Goal: Obtain resource: Download file/media

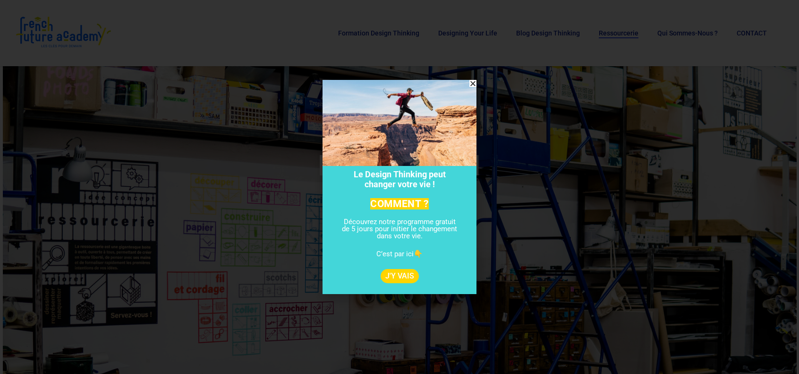
drag, startPoint x: 0, startPoint y: 0, endPoint x: 471, endPoint y: 82, distance: 478.4
click at [471, 82] on icon "Close" at bounding box center [472, 83] width 7 height 7
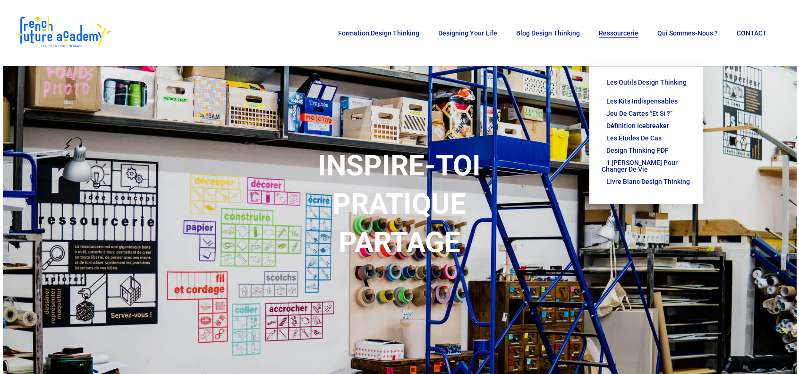
click at [617, 33] on span "Ressourcerie" at bounding box center [619, 33] width 40 height 8
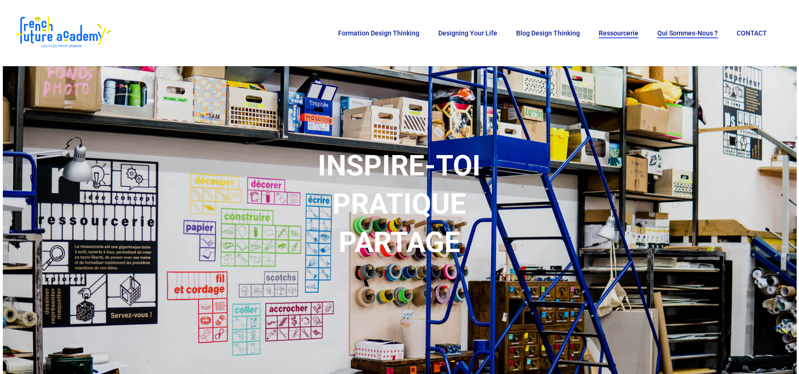
click at [666, 33] on span "Qui sommes-nous ?" at bounding box center [687, 33] width 60 height 8
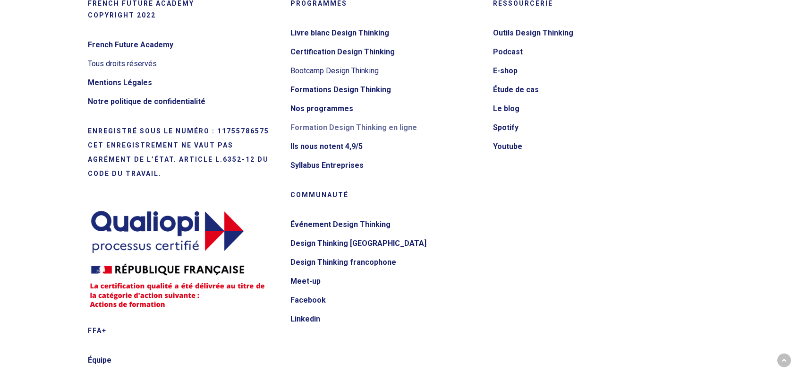
scroll to position [2140, 0]
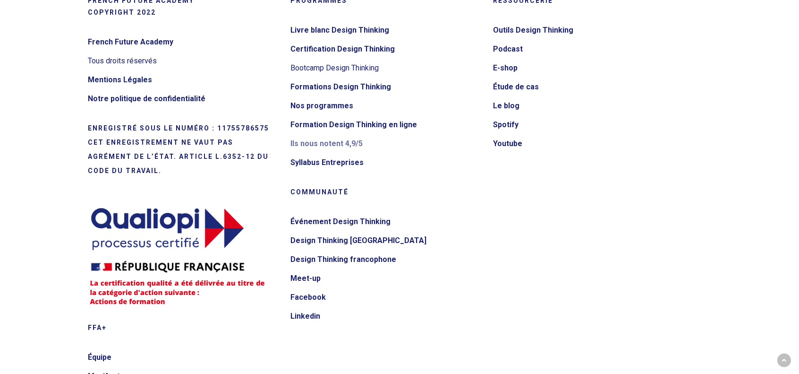
click at [328, 136] on link "Ils nous notent 4,9/5" at bounding box center [385, 143] width 190 height 15
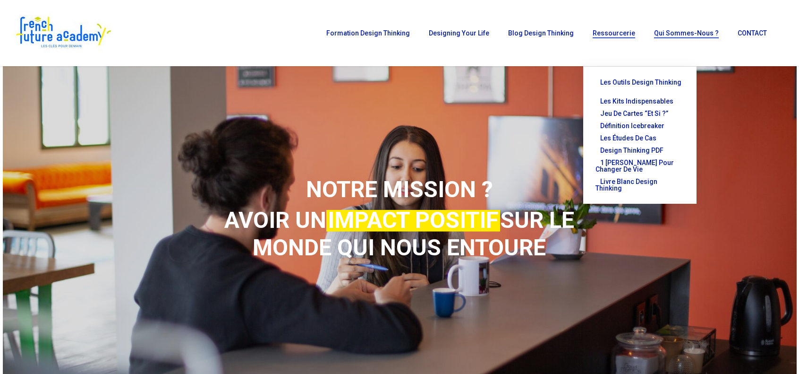
click at [618, 35] on span "Ressourcerie" at bounding box center [614, 33] width 42 height 8
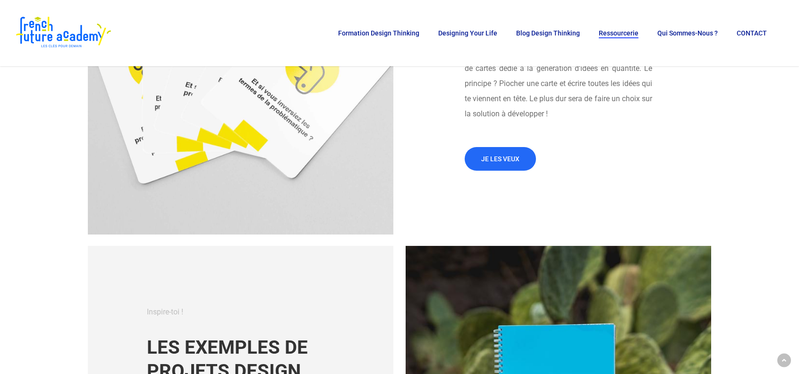
scroll to position [756, 0]
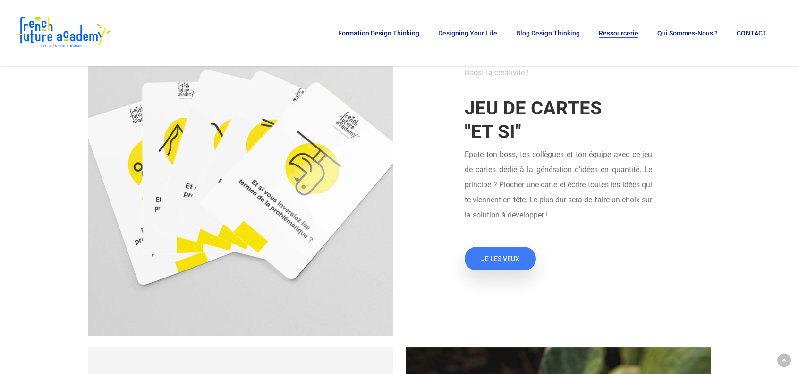
click at [501, 255] on span "JE LES VEUX" at bounding box center [500, 258] width 38 height 9
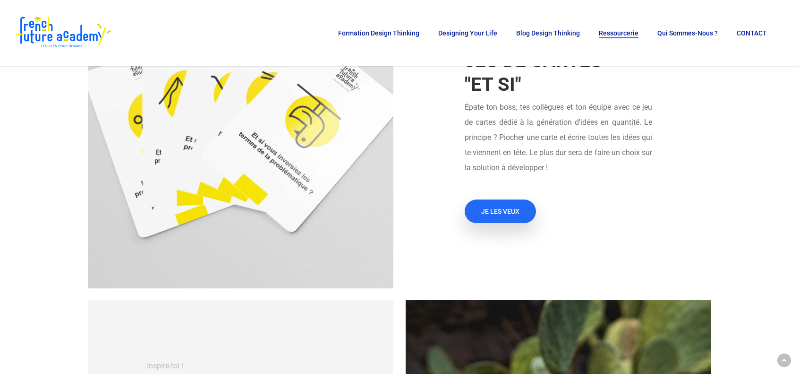
scroll to position [519, 0]
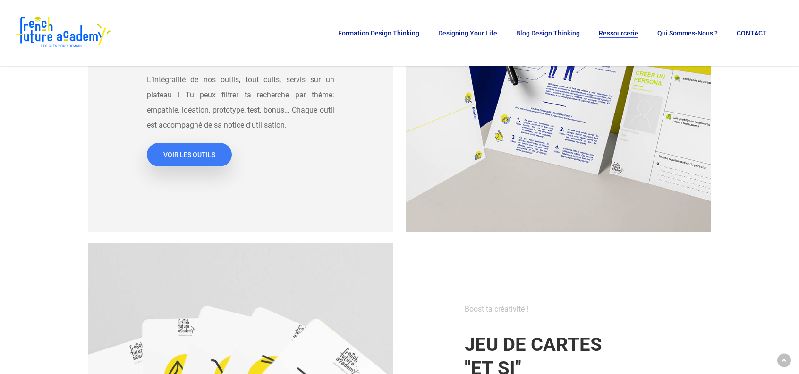
click at [178, 153] on span "VOIR LES OUTILS" at bounding box center [189, 154] width 52 height 9
click at [183, 154] on span "VOIR LES OUTILS" at bounding box center [189, 154] width 52 height 9
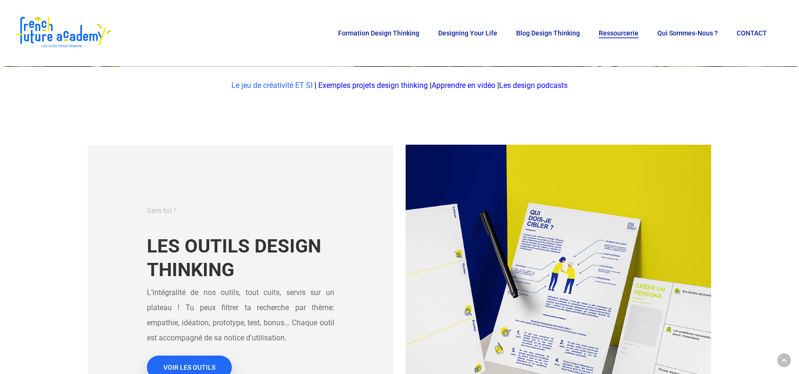
scroll to position [0, 0]
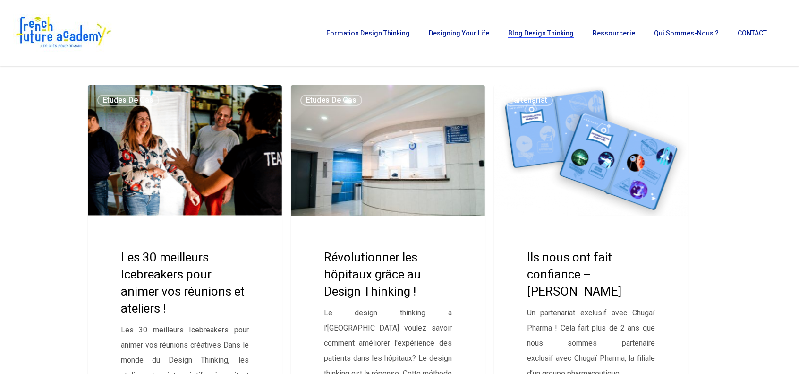
drag, startPoint x: 738, startPoint y: 1, endPoint x: 184, endPoint y: 49, distance: 555.9
click at [184, 49] on div "Menu Formation Design Thinking Toutes nos formations Le E-Bootcamp Design Think…" at bounding box center [399, 33] width 773 height 66
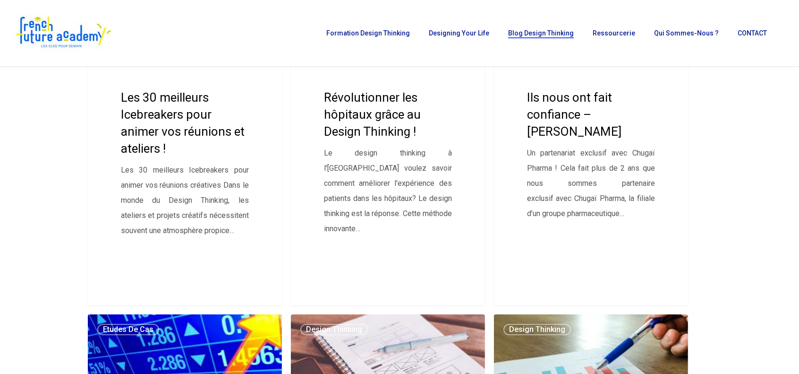
scroll to position [142, 0]
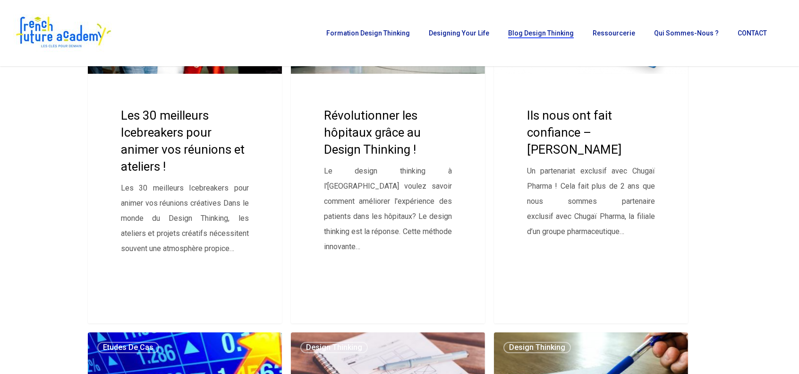
click at [178, 112] on link "Les 30 meilleurs Icebreakers pour animer vos réunions et ateliers !" at bounding box center [185, 133] width 194 height 380
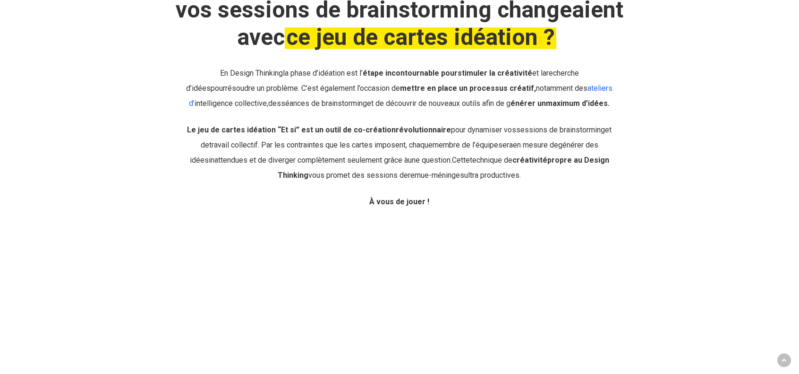
scroll to position [425, 0]
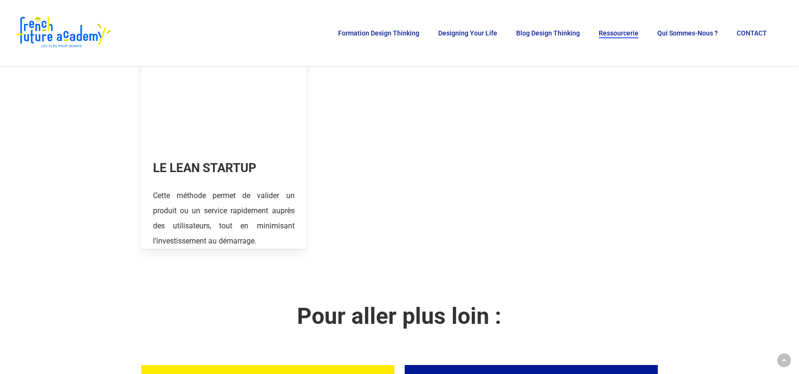
scroll to position [661, 0]
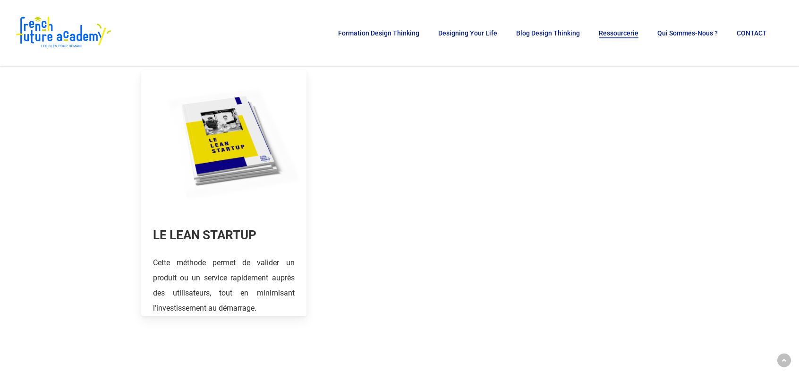
click at [190, 239] on link at bounding box center [223, 193] width 165 height 246
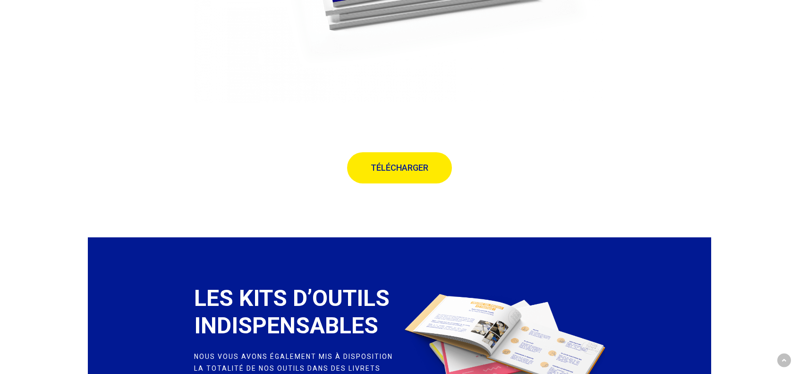
scroll to position [1417, 0]
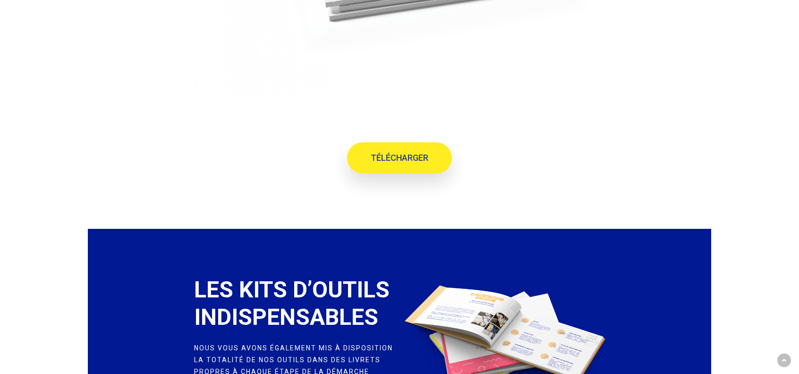
click at [406, 163] on link "TÉLÉCHARGER" at bounding box center [399, 157] width 105 height 31
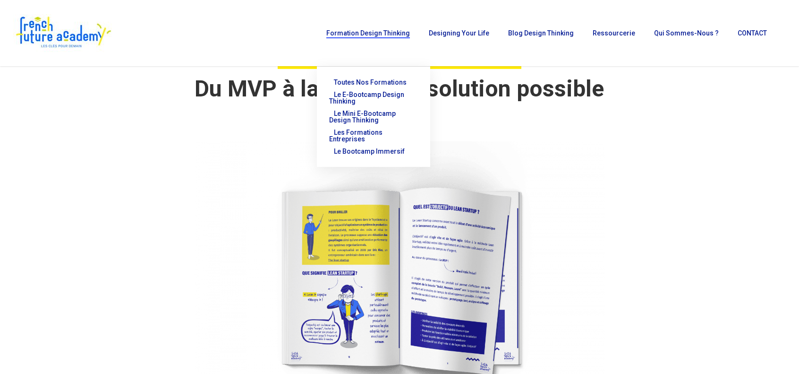
scroll to position [0, 0]
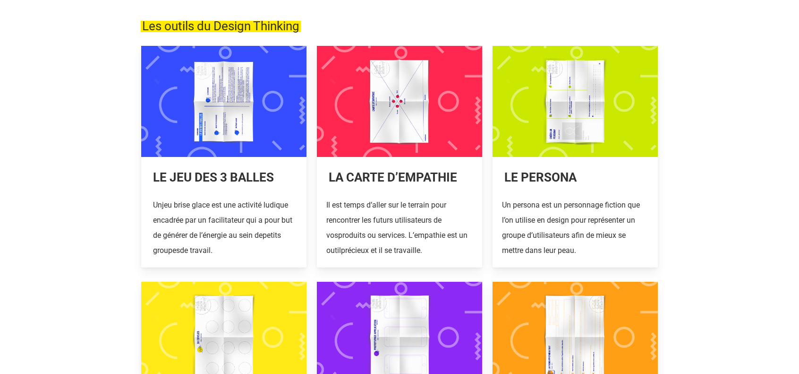
scroll to position [189, 0]
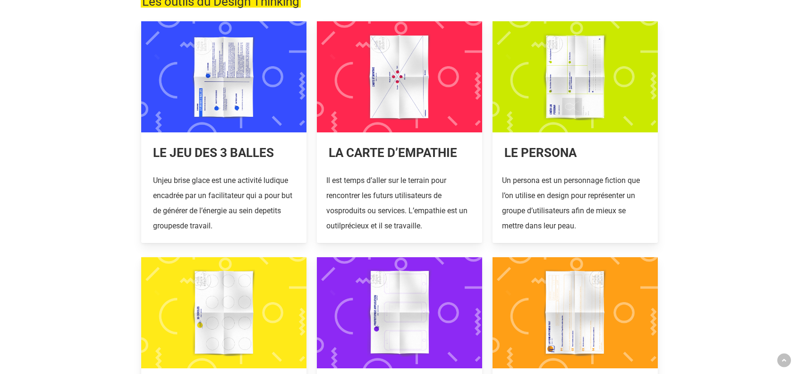
click at [205, 186] on link at bounding box center [223, 131] width 165 height 221
click at [391, 186] on link at bounding box center [399, 131] width 165 height 221
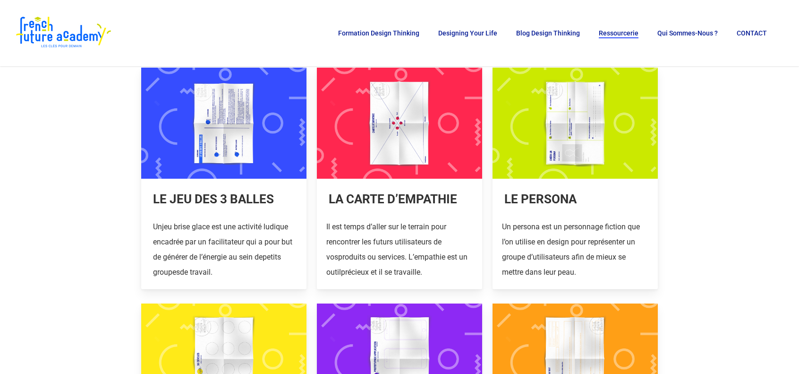
scroll to position [142, 0]
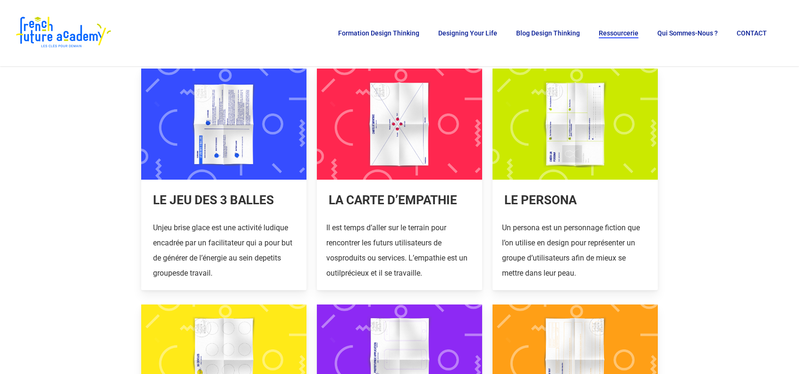
click at [542, 195] on link at bounding box center [575, 178] width 165 height 221
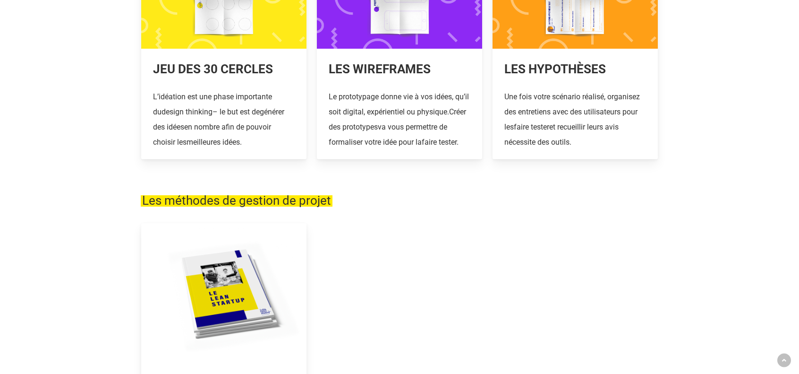
scroll to position [378, 0]
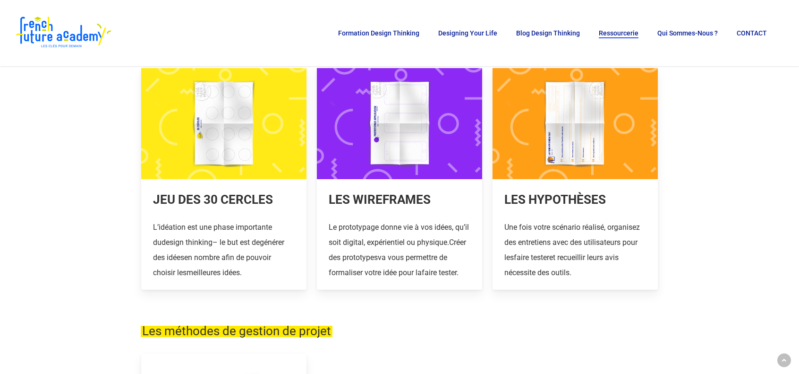
click at [550, 202] on link at bounding box center [575, 178] width 165 height 221
click at [212, 205] on link at bounding box center [223, 178] width 165 height 221
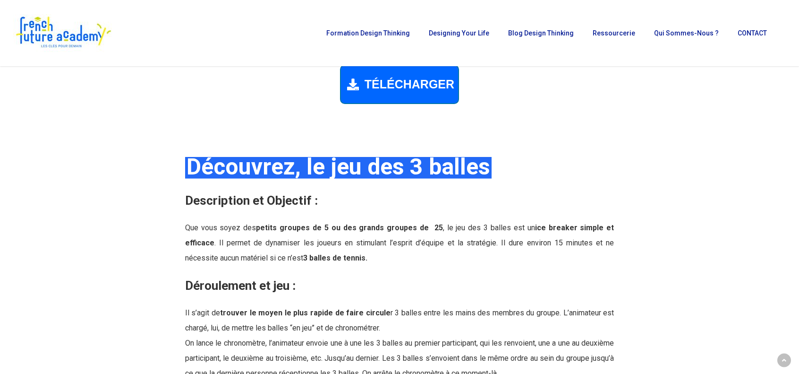
scroll to position [850, 0]
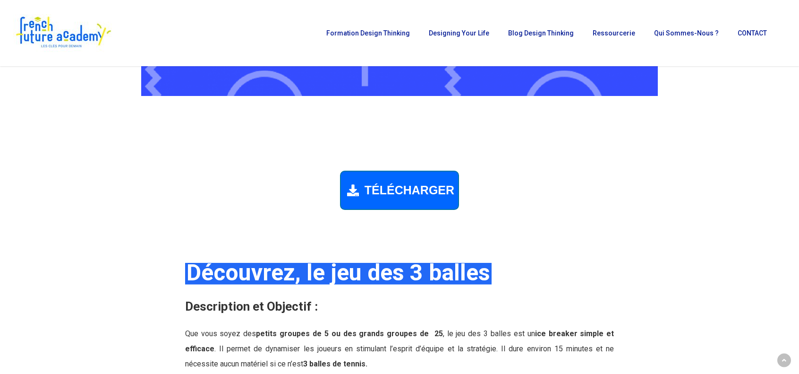
click at [389, 197] on div "TÉLÉCHARGER" at bounding box center [399, 189] width 119 height 39
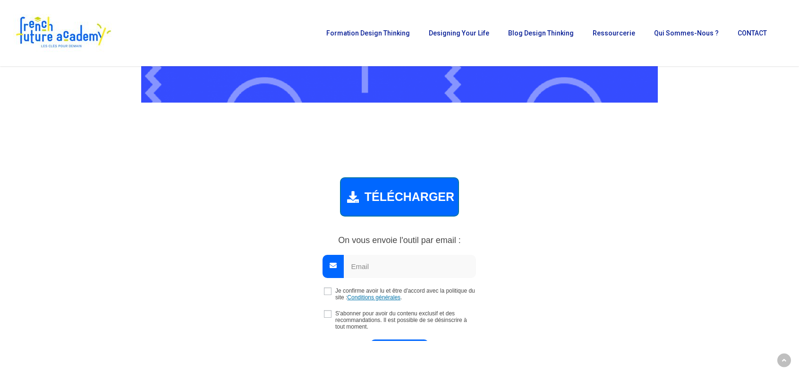
scroll to position [841, 0]
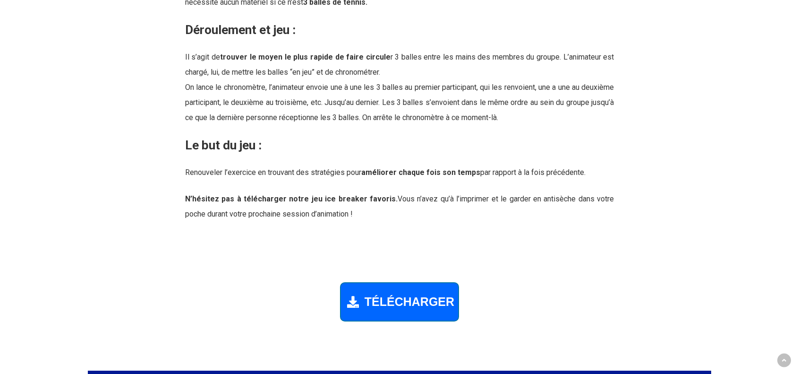
click at [402, 301] on span "TÉLÉCHARGER" at bounding box center [410, 302] width 90 height 14
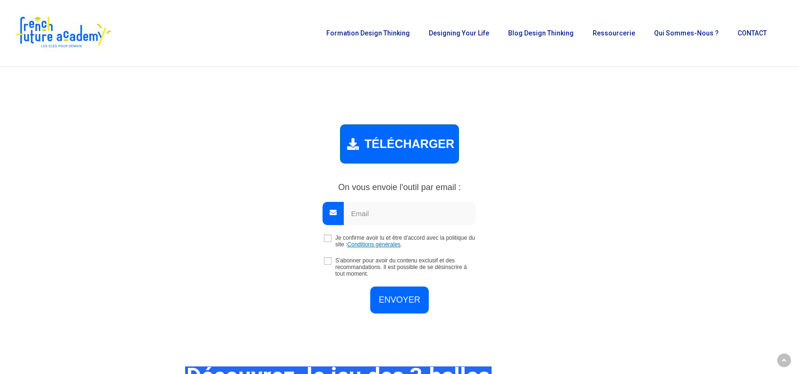
scroll to position [833, 0]
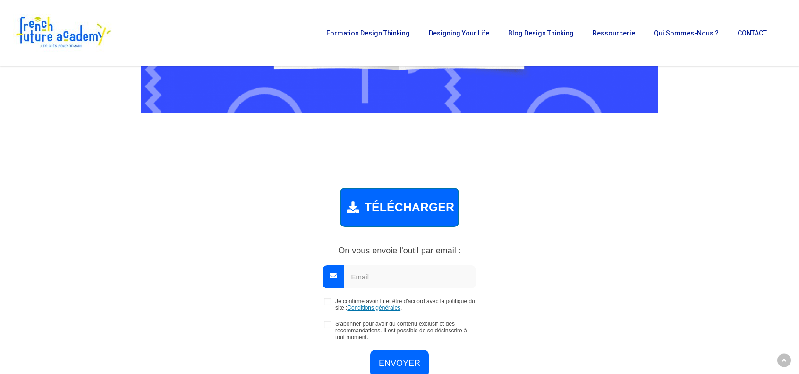
click at [371, 274] on input "email" at bounding box center [410, 276] width 132 height 23
type input "marie.vallat@mpsag.com"
click at [326, 302] on input "checkbox" at bounding box center [328, 301] width 8 height 8
checkbox input "true"
click at [329, 325] on input "checkbox" at bounding box center [328, 324] width 8 height 8
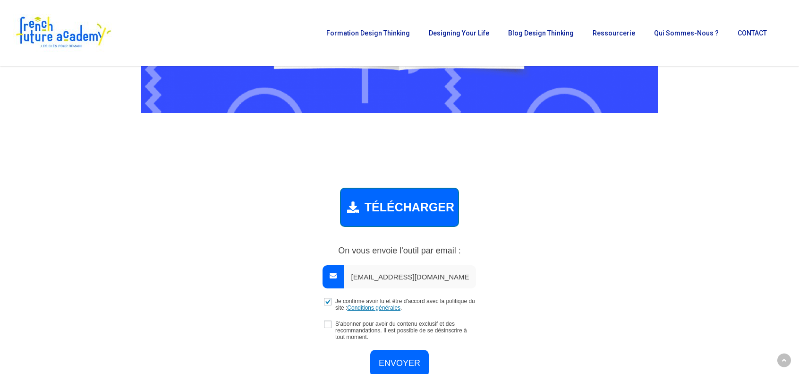
checkbox input "true"
click at [415, 361] on input "ENVOYER" at bounding box center [399, 361] width 59 height 27
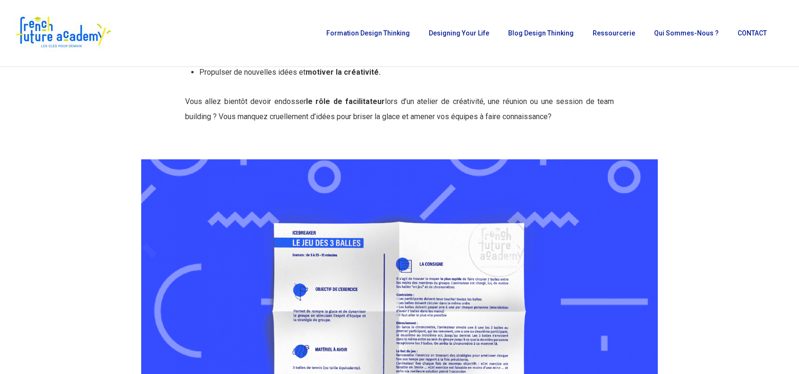
scroll to position [0, 0]
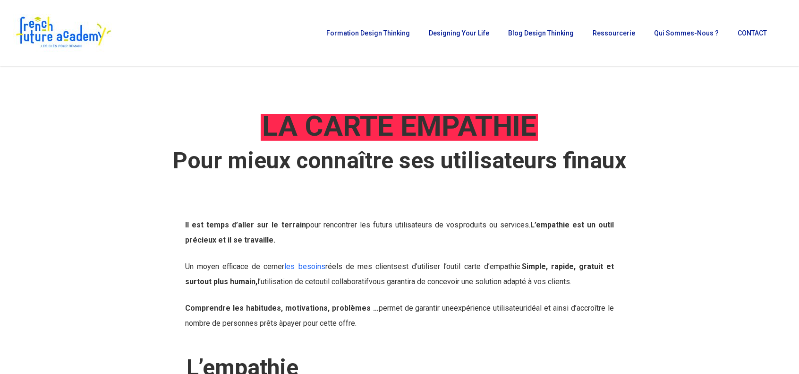
click at [164, 124] on h1 "LA CARTE EMPATHIE" at bounding box center [399, 126] width 517 height 35
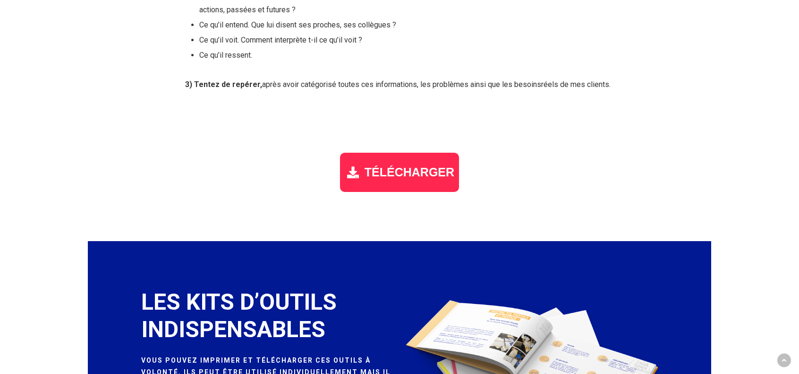
click at [372, 169] on span "TÉLÉCHARGER" at bounding box center [410, 172] width 90 height 14
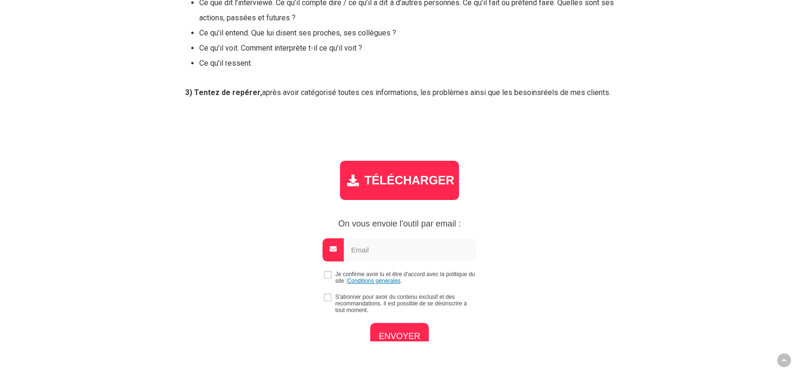
scroll to position [1172, 0]
click at [400, 241] on input "email" at bounding box center [410, 249] width 132 height 23
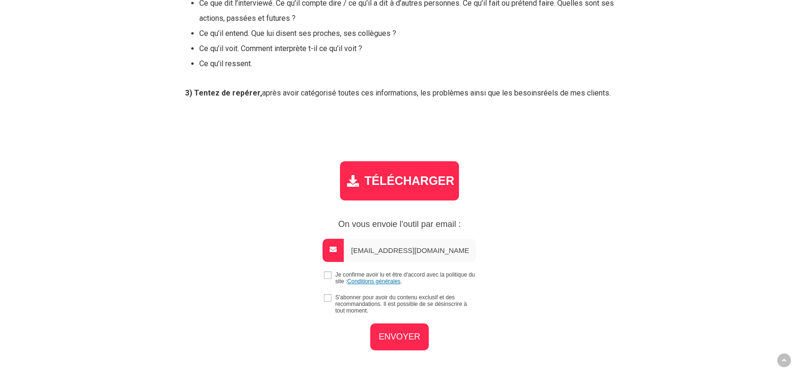
type input "marie.vallat@mpsag.com"
click at [330, 278] on p "Je confirme avoir lu et être d'accord avec la politique du site : Conditions gé…" at bounding box center [400, 277] width 410 height 13
click at [327, 277] on input "checkbox" at bounding box center [328, 275] width 8 height 8
checkbox input "true"
click at [401, 338] on input "ENVOYER" at bounding box center [399, 335] width 59 height 27
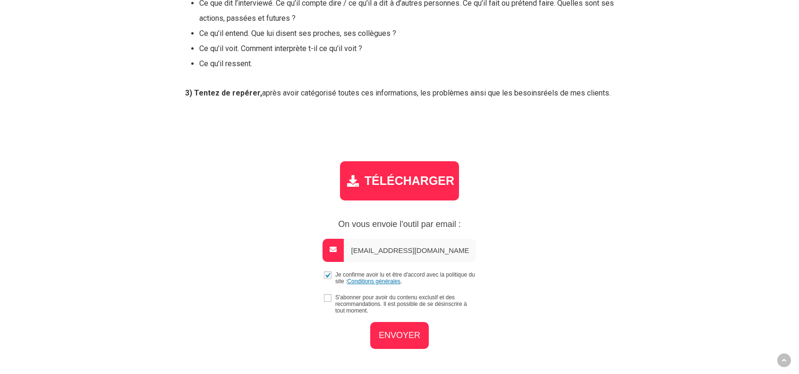
scroll to position [1171, 0]
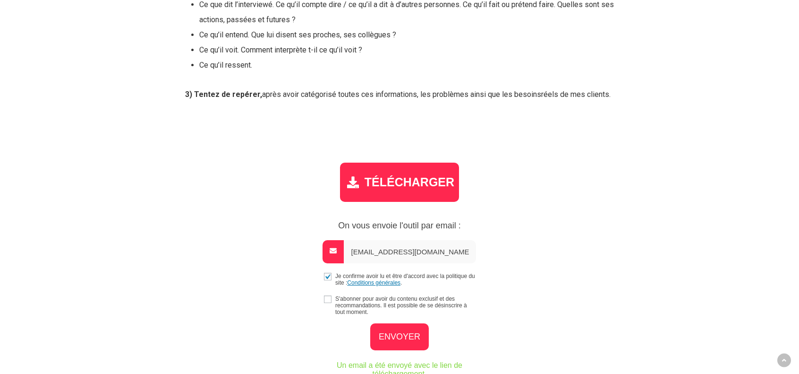
click at [370, 323] on input "ENVOYER" at bounding box center [399, 336] width 59 height 27
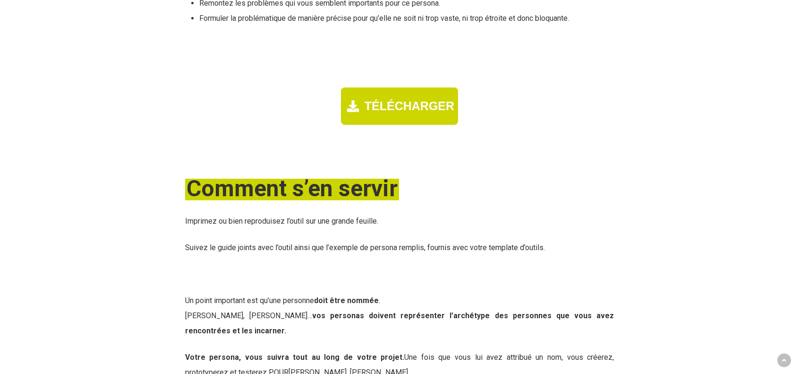
click at [398, 102] on span "TÉLÉCHARGER" at bounding box center [410, 106] width 90 height 14
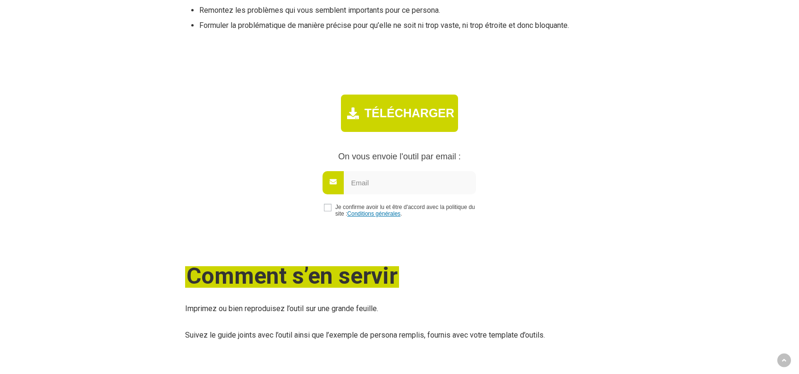
scroll to position [1219, 0]
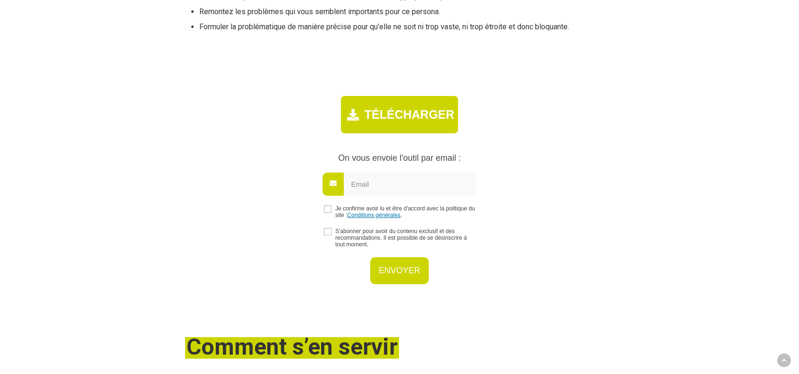
click at [363, 182] on input "email" at bounding box center [410, 183] width 132 height 23
type input "marie.vallat@mpsag.com"
click at [325, 205] on input "checkbox" at bounding box center [328, 209] width 8 height 8
checkbox input "true"
click at [394, 270] on input "ENVOYER" at bounding box center [399, 268] width 59 height 27
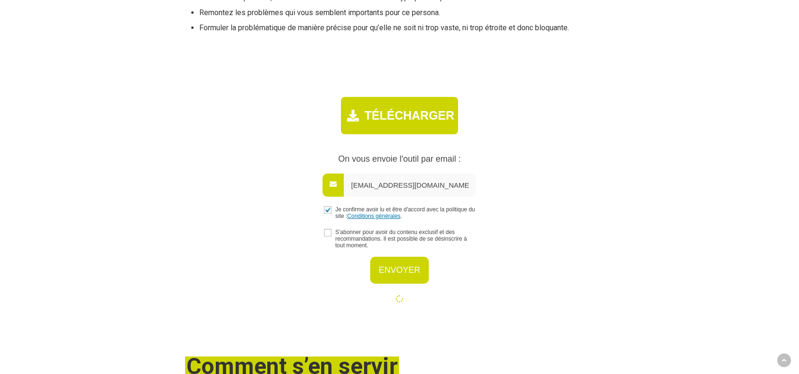
scroll to position [1218, 0]
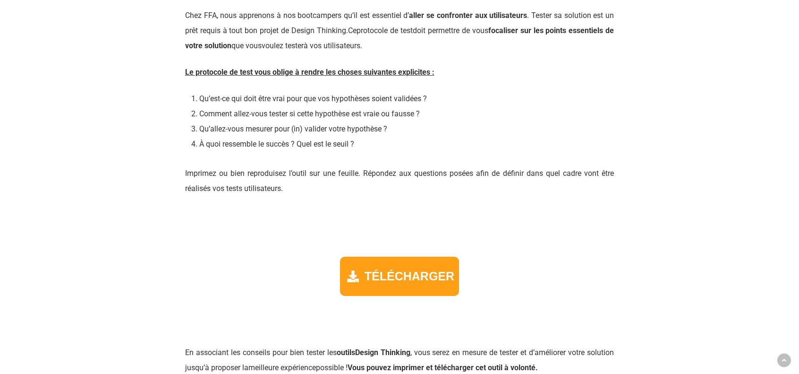
click at [403, 271] on span "TÉLÉCHARGER" at bounding box center [410, 276] width 90 height 14
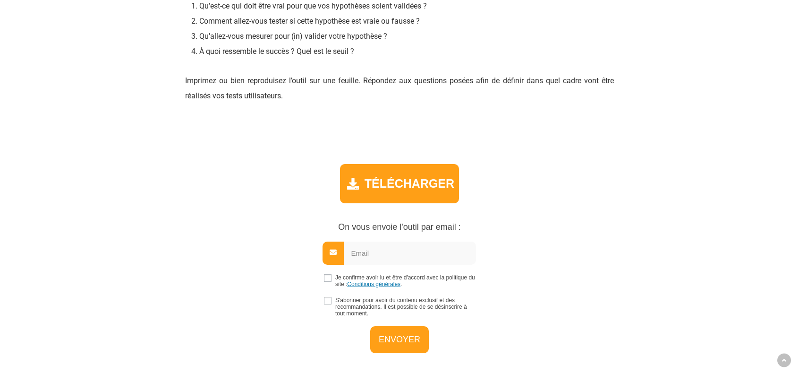
scroll to position [1597, 0]
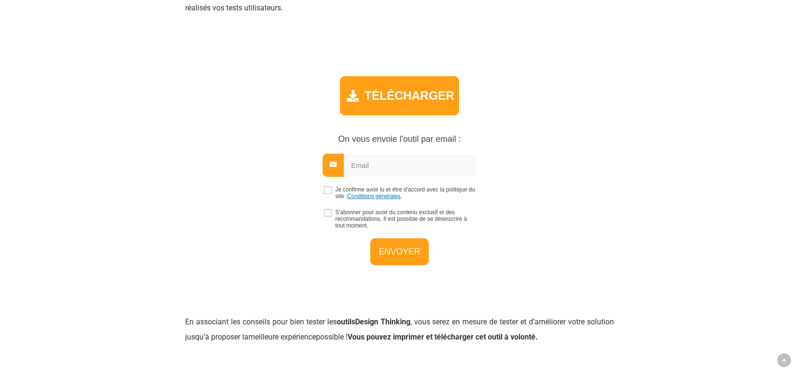
click at [361, 166] on input "email" at bounding box center [410, 164] width 132 height 23
type input "marie.vallat@mpsag.com"
click at [396, 247] on input "ENVOYER" at bounding box center [399, 250] width 59 height 27
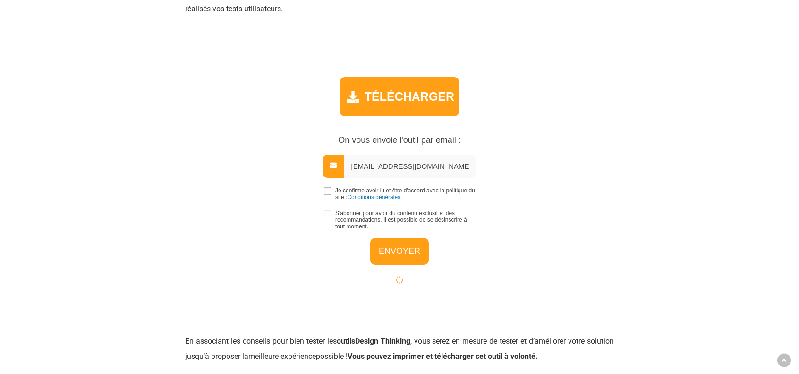
scroll to position [1596, 0]
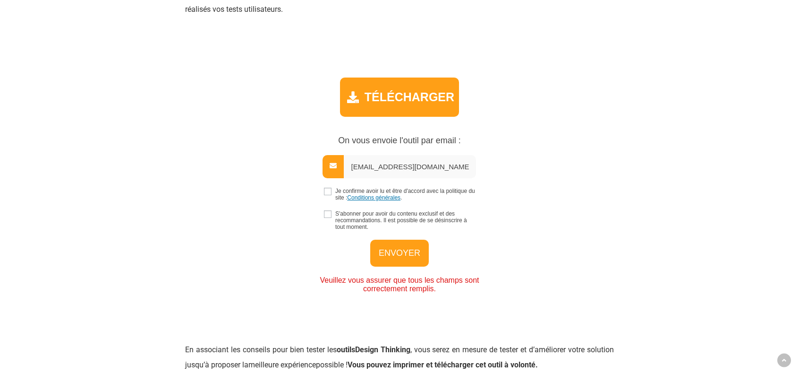
click at [326, 191] on input "checkbox" at bounding box center [328, 191] width 8 height 8
checkbox input "true"
click at [401, 255] on input "ENVOYER" at bounding box center [399, 251] width 59 height 27
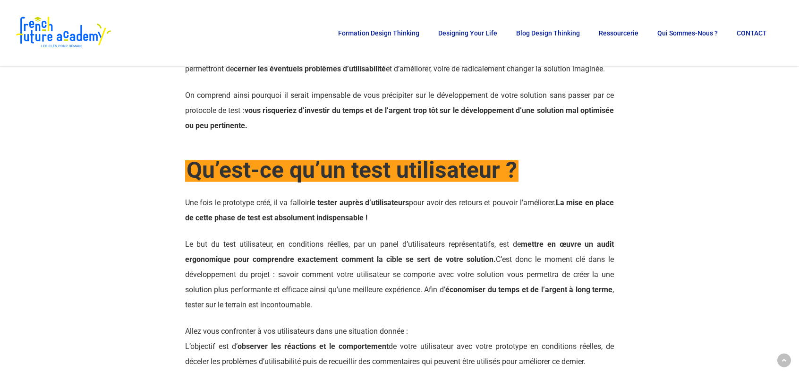
scroll to position [0, 0]
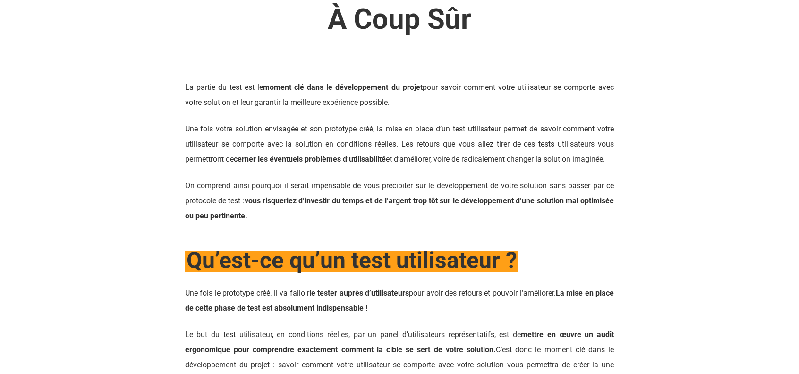
scroll to position [567, 0]
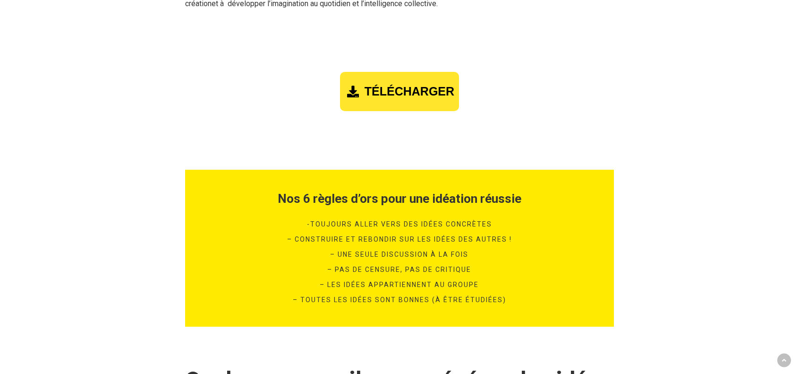
scroll to position [1275, 0]
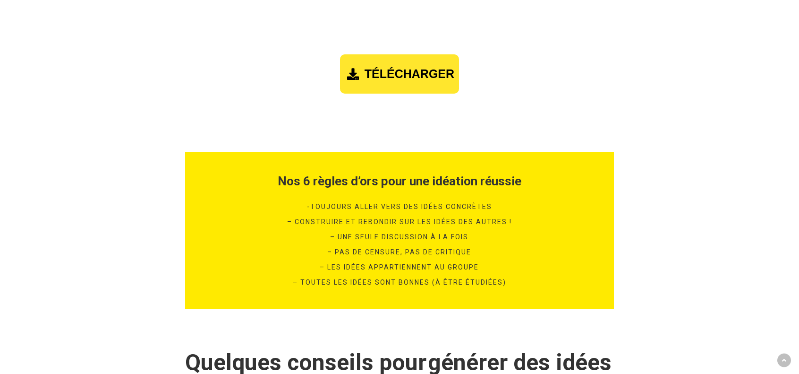
click at [561, 85] on div "Outils - Idéation cercles TÉLÉCHARGER On vous envoie l'outil par email : Je con…" at bounding box center [399, 64] width 429 height 77
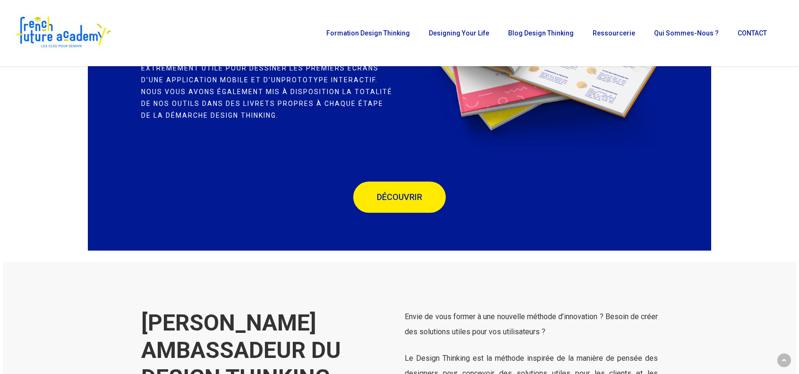
scroll to position [2261, 0]
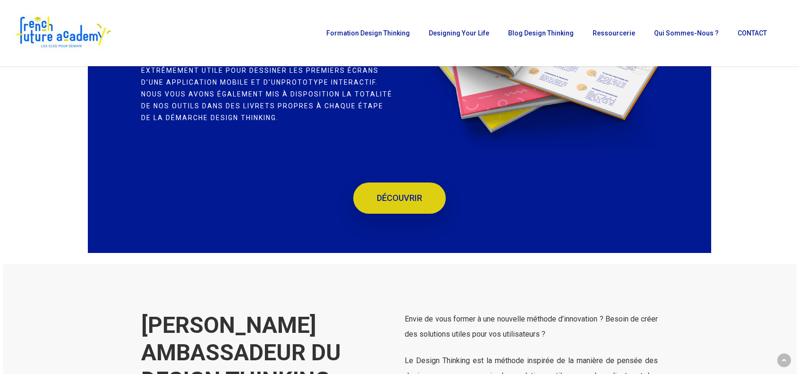
click at [412, 204] on link "DÉCOUVRIR" at bounding box center [399, 197] width 93 height 31
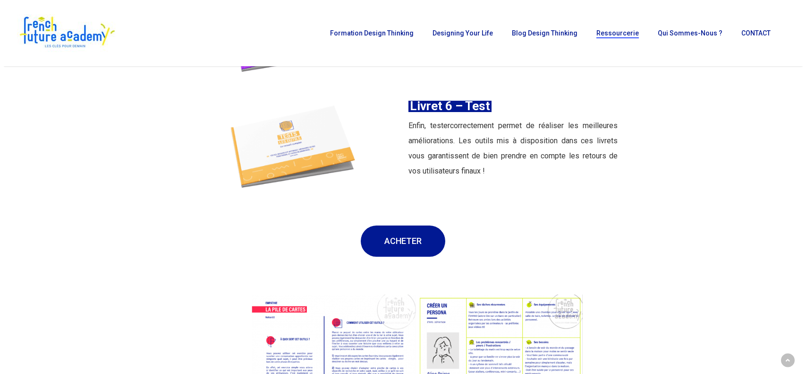
scroll to position [1653, 0]
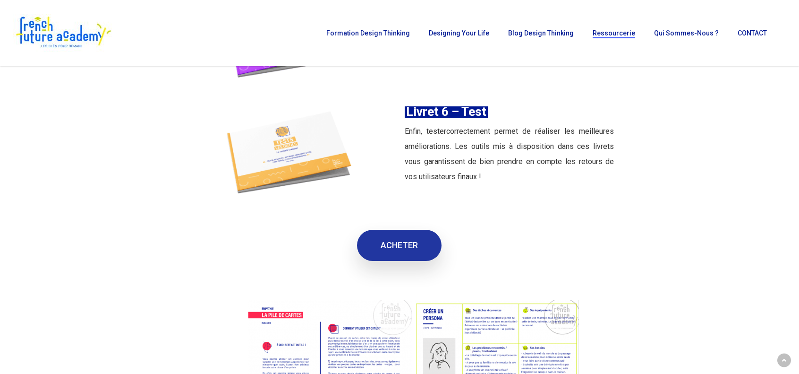
click at [375, 240] on link "ACHETER" at bounding box center [399, 244] width 85 height 31
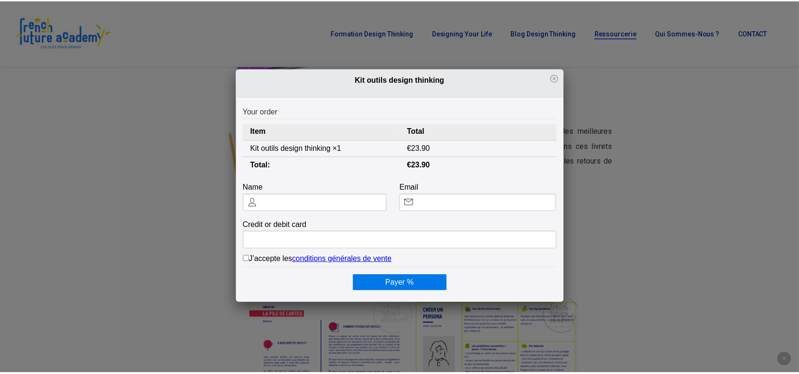
scroll to position [0, 0]
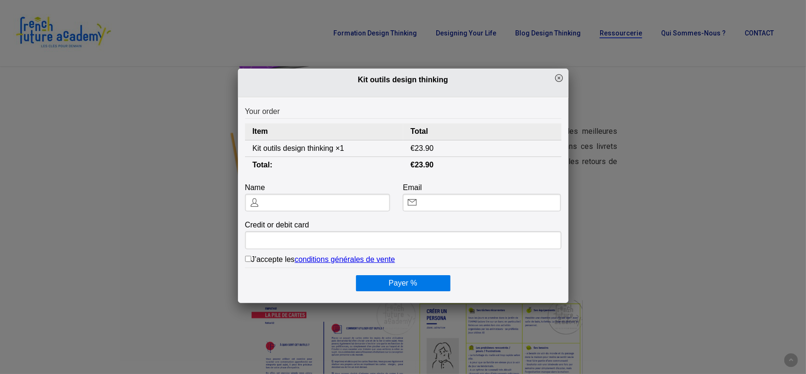
click at [555, 78] on icon at bounding box center [559, 78] width 8 height 8
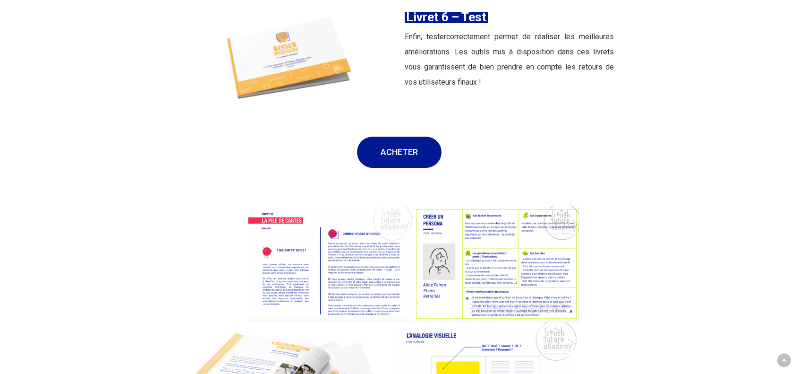
scroll to position [1889, 0]
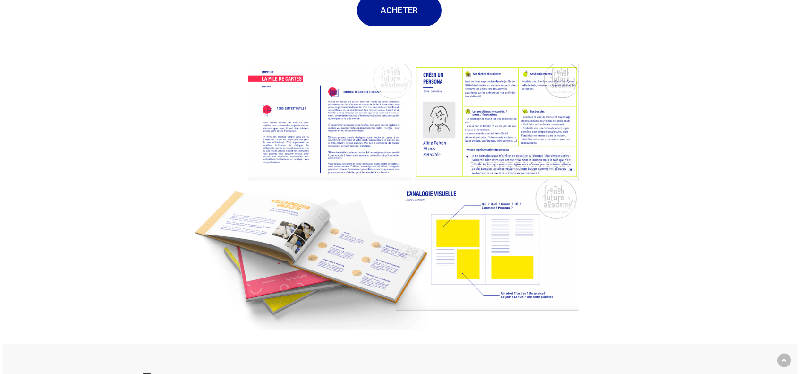
click at [383, 144] on img at bounding box center [399, 197] width 429 height 294
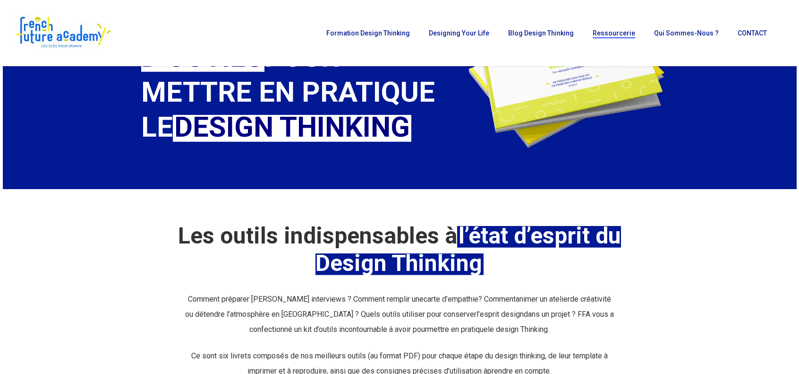
scroll to position [0, 0]
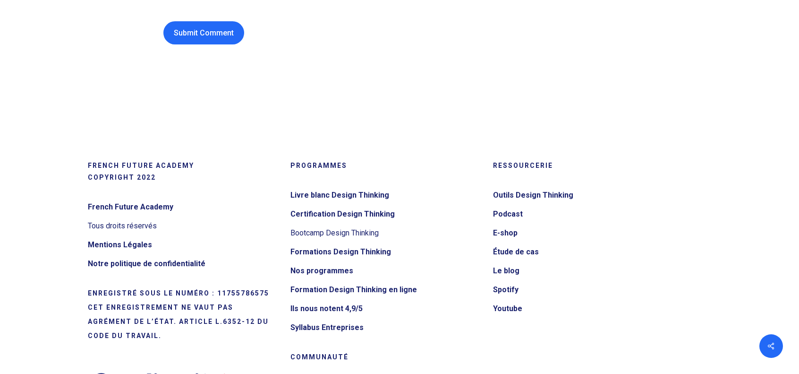
scroll to position [10471, 0]
